Goal: Use online tool/utility: Utilize a website feature to perform a specific function

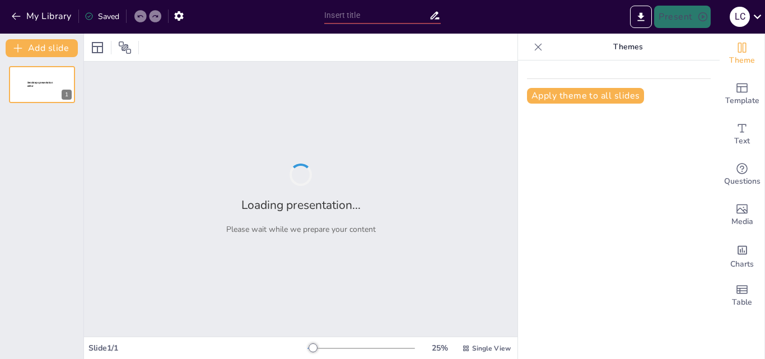
type input "New Sendsteps"
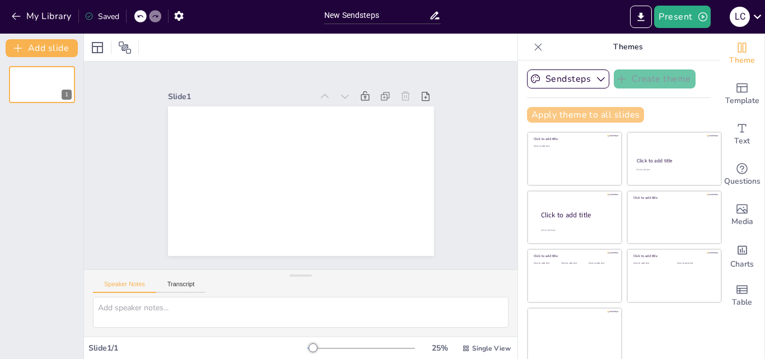
click at [575, 120] on button "Apply theme to all slides" at bounding box center [585, 115] width 117 height 16
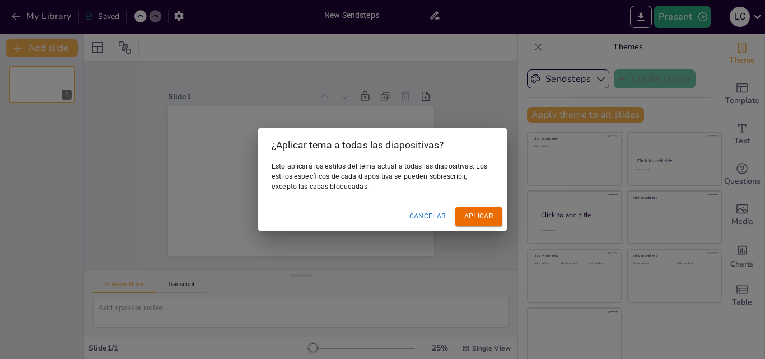
click at [494, 213] on button "Aplicar" at bounding box center [478, 216] width 47 height 18
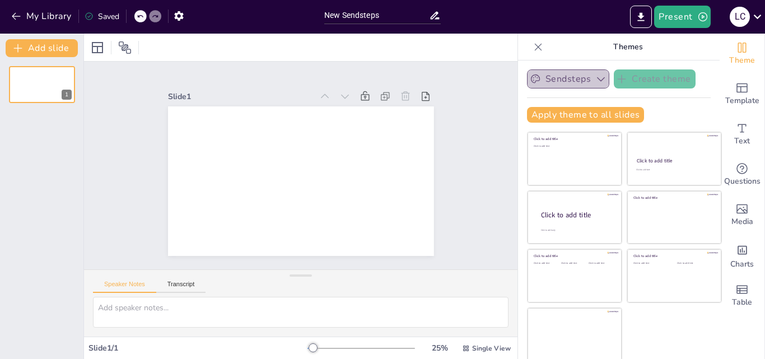
click at [595, 78] on icon "button" at bounding box center [600, 78] width 11 height 11
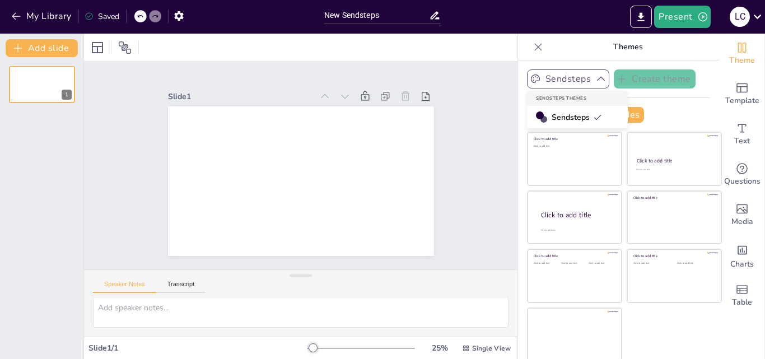
click at [595, 78] on icon "button" at bounding box center [600, 78] width 11 height 11
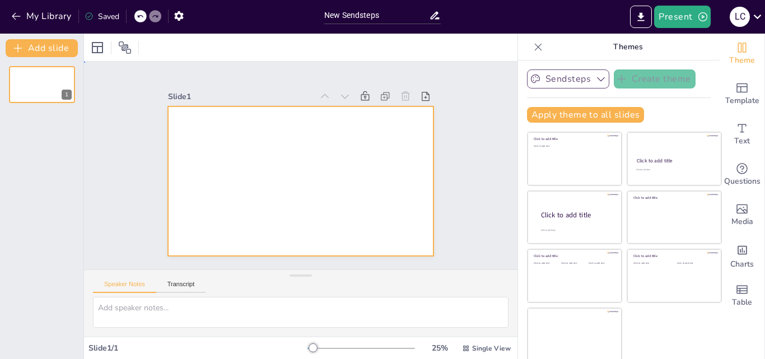
click at [378, 161] on div at bounding box center [295, 180] width 299 height 225
click at [352, 16] on input "New Sendsteps" at bounding box center [376, 15] width 105 height 16
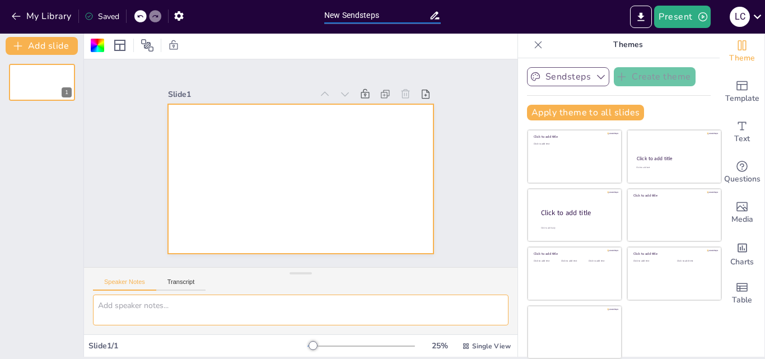
click at [153, 307] on textarea at bounding box center [301, 310] width 416 height 31
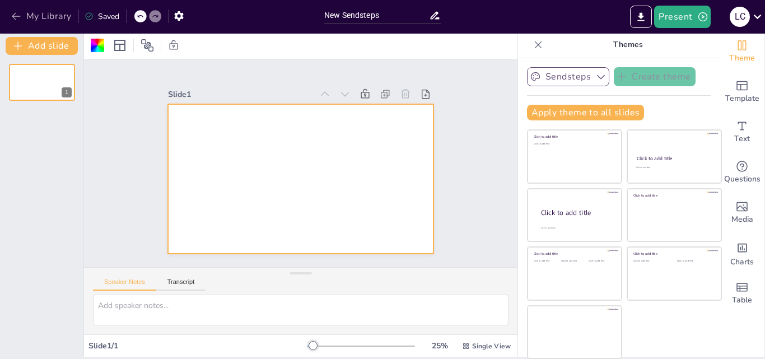
click at [13, 12] on icon "button" at bounding box center [16, 16] width 11 height 11
